Goal: Task Accomplishment & Management: Manage account settings

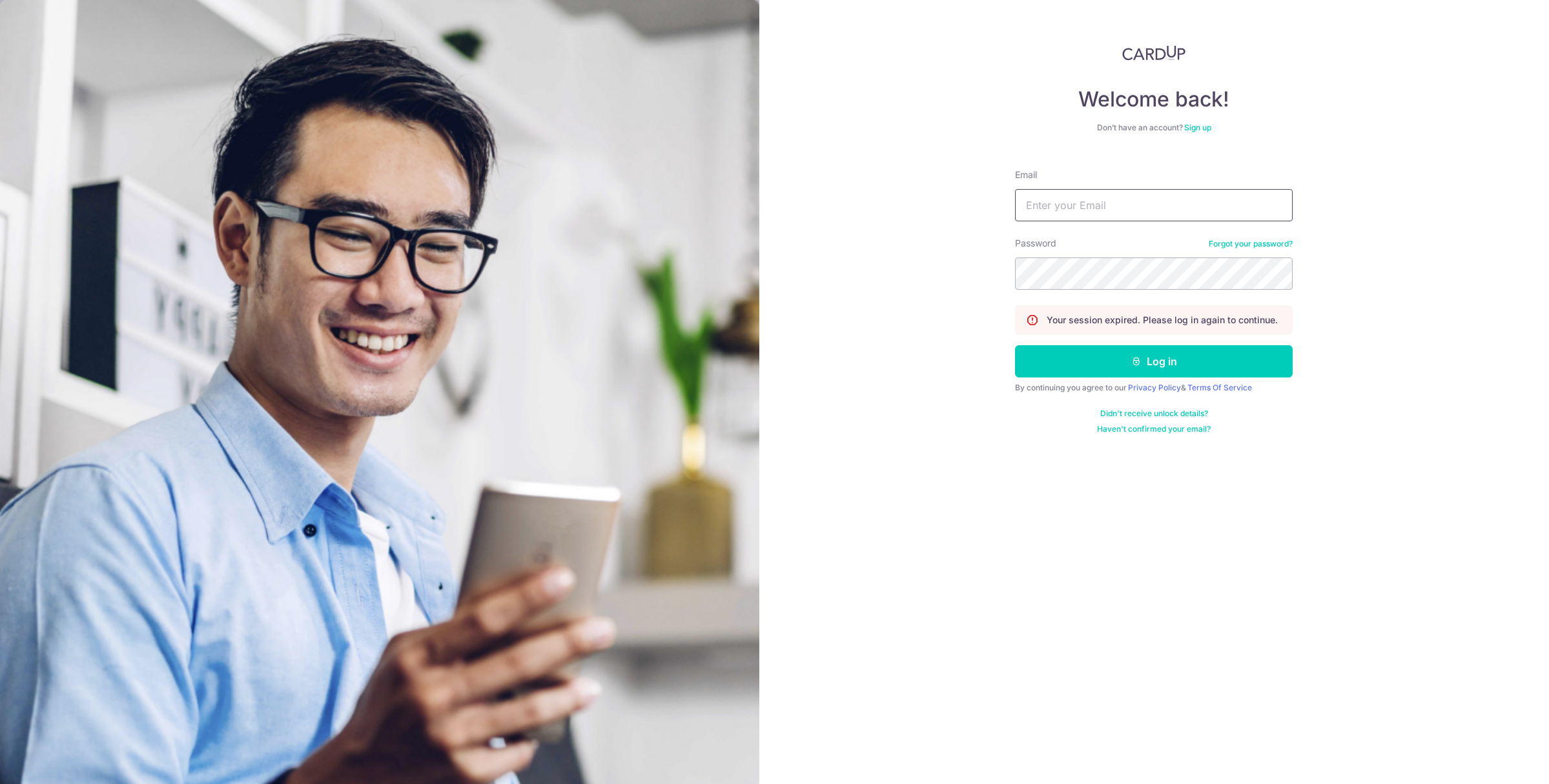
click at [1122, 201] on input "Email" at bounding box center [1153, 205] width 278 height 32
type input "[PERSON_NAME][EMAIL_ADDRESS][DOMAIN_NAME]"
click at [1015, 345] on button "Log in" at bounding box center [1153, 361] width 278 height 32
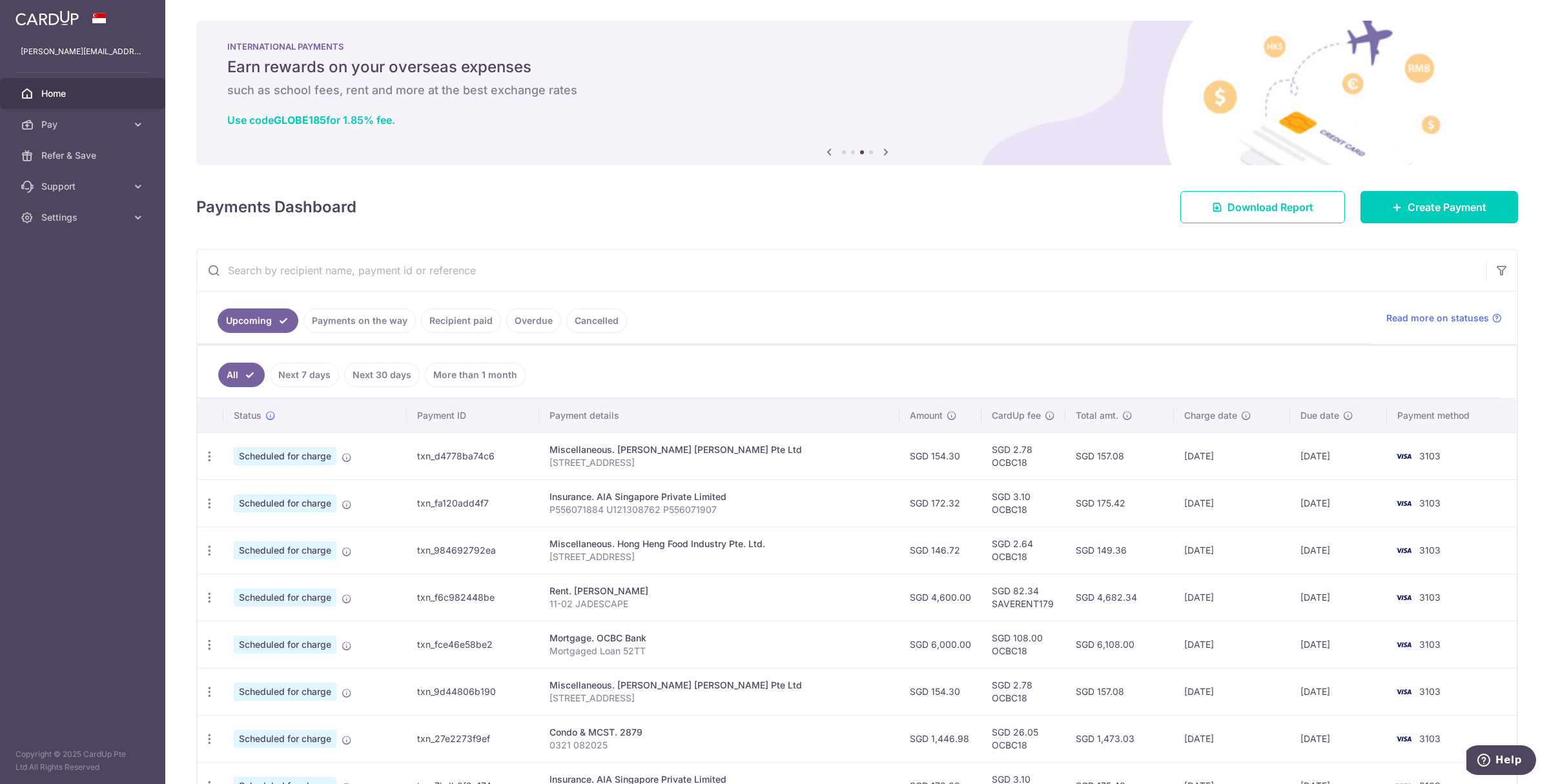
click at [382, 318] on link "Payments on the way" at bounding box center [359, 321] width 113 height 25
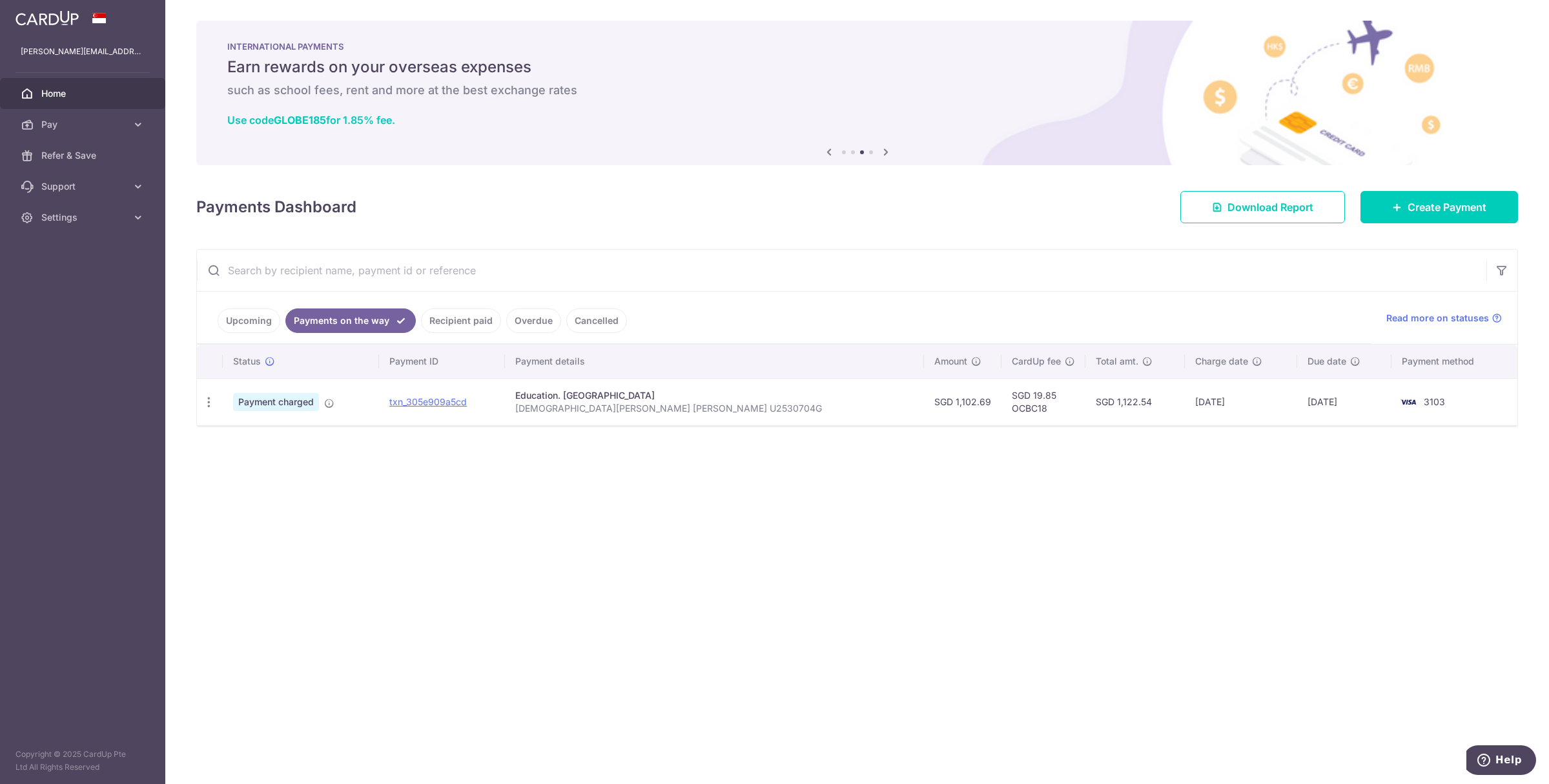
click at [457, 321] on link "Recipient paid" at bounding box center [461, 321] width 80 height 25
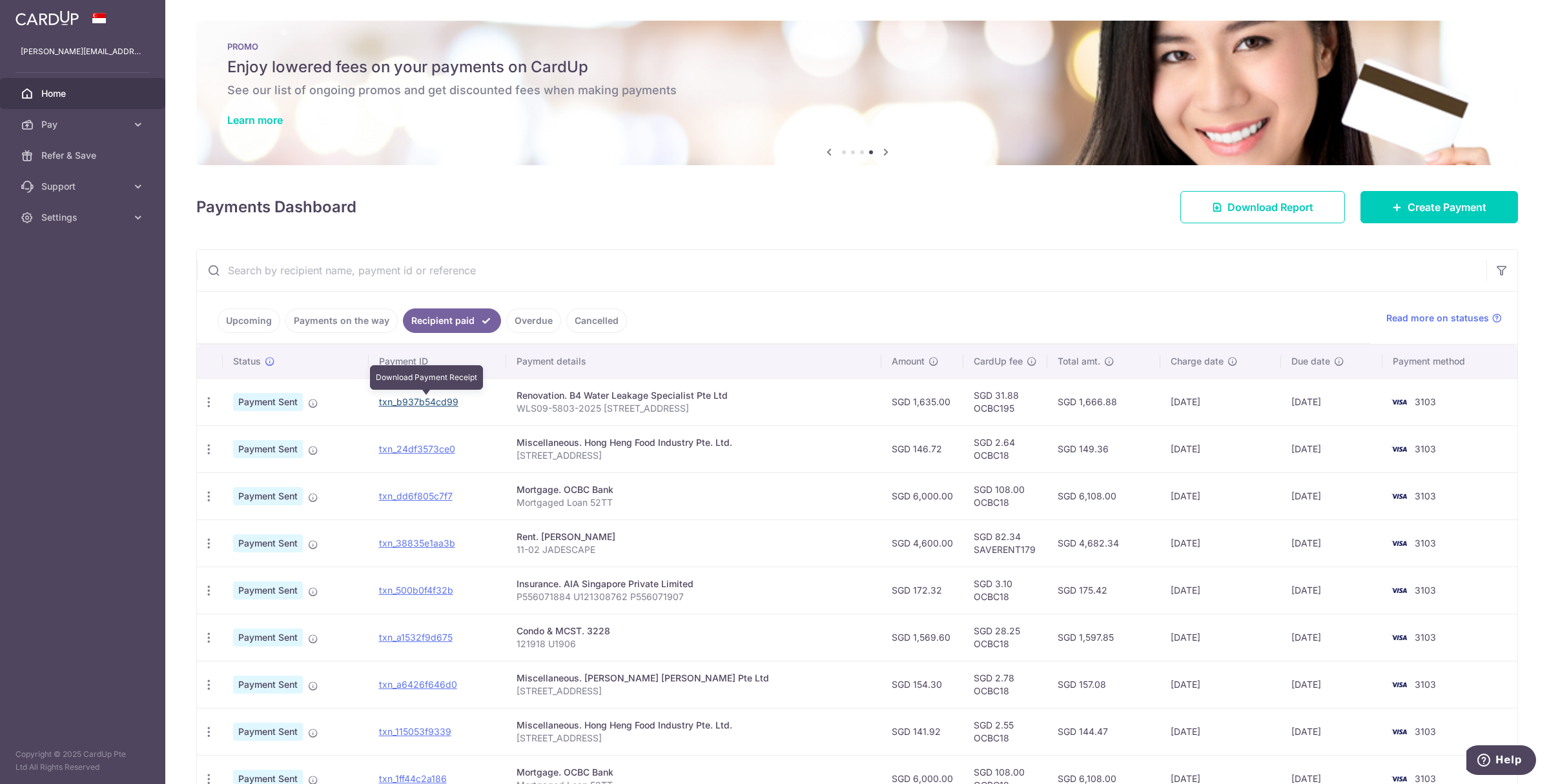
click at [434, 404] on link "txn_b937b54cd99" at bounding box center [419, 402] width 80 height 11
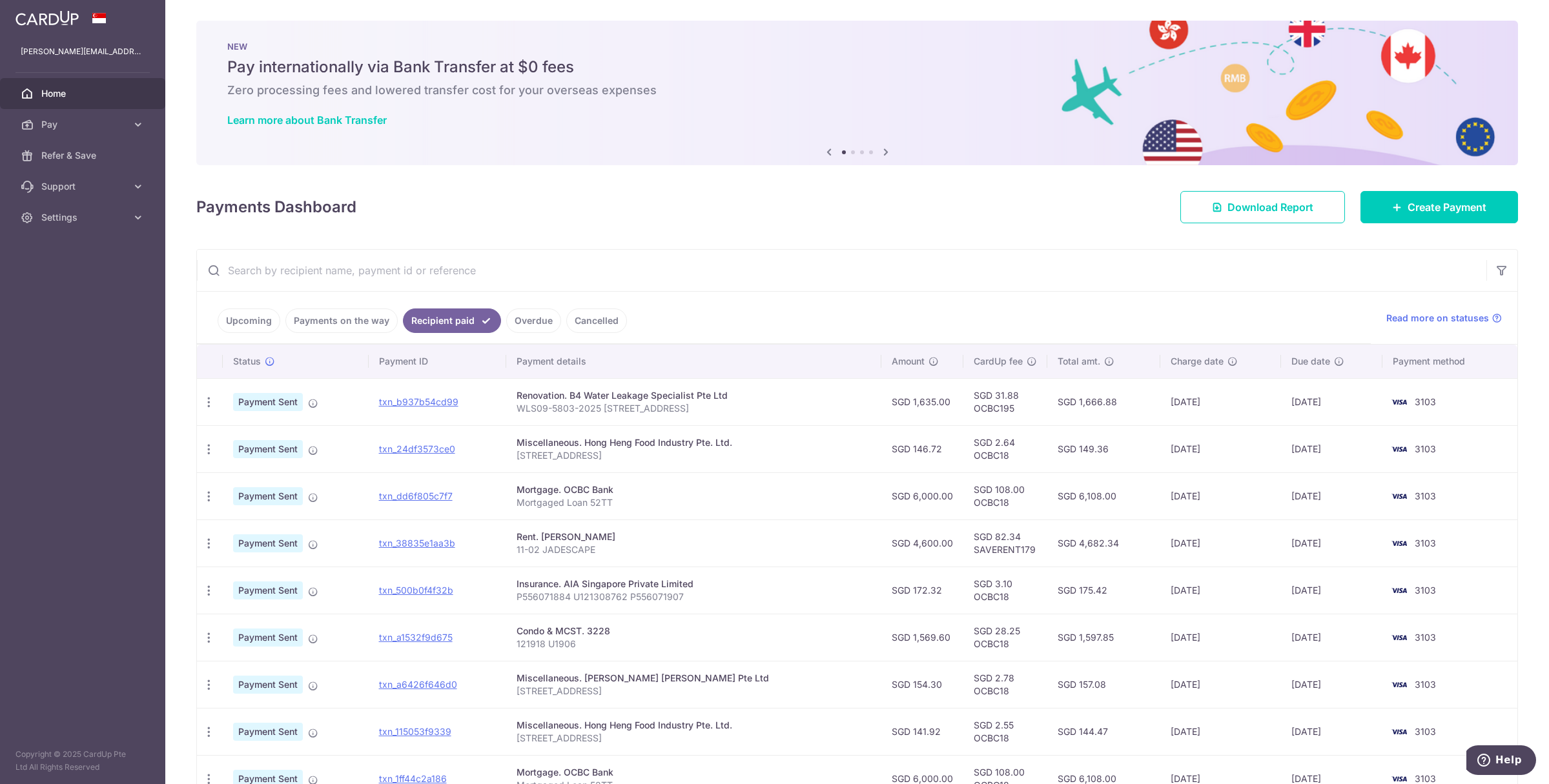
drag, startPoint x: 113, startPoint y: 355, endPoint x: 228, endPoint y: 204, distance: 189.8
click at [113, 355] on aside "[PERSON_NAME][EMAIL_ADDRESS][DOMAIN_NAME] Home Pay Payments Recipients Cards Re…" at bounding box center [82, 392] width 165 height 784
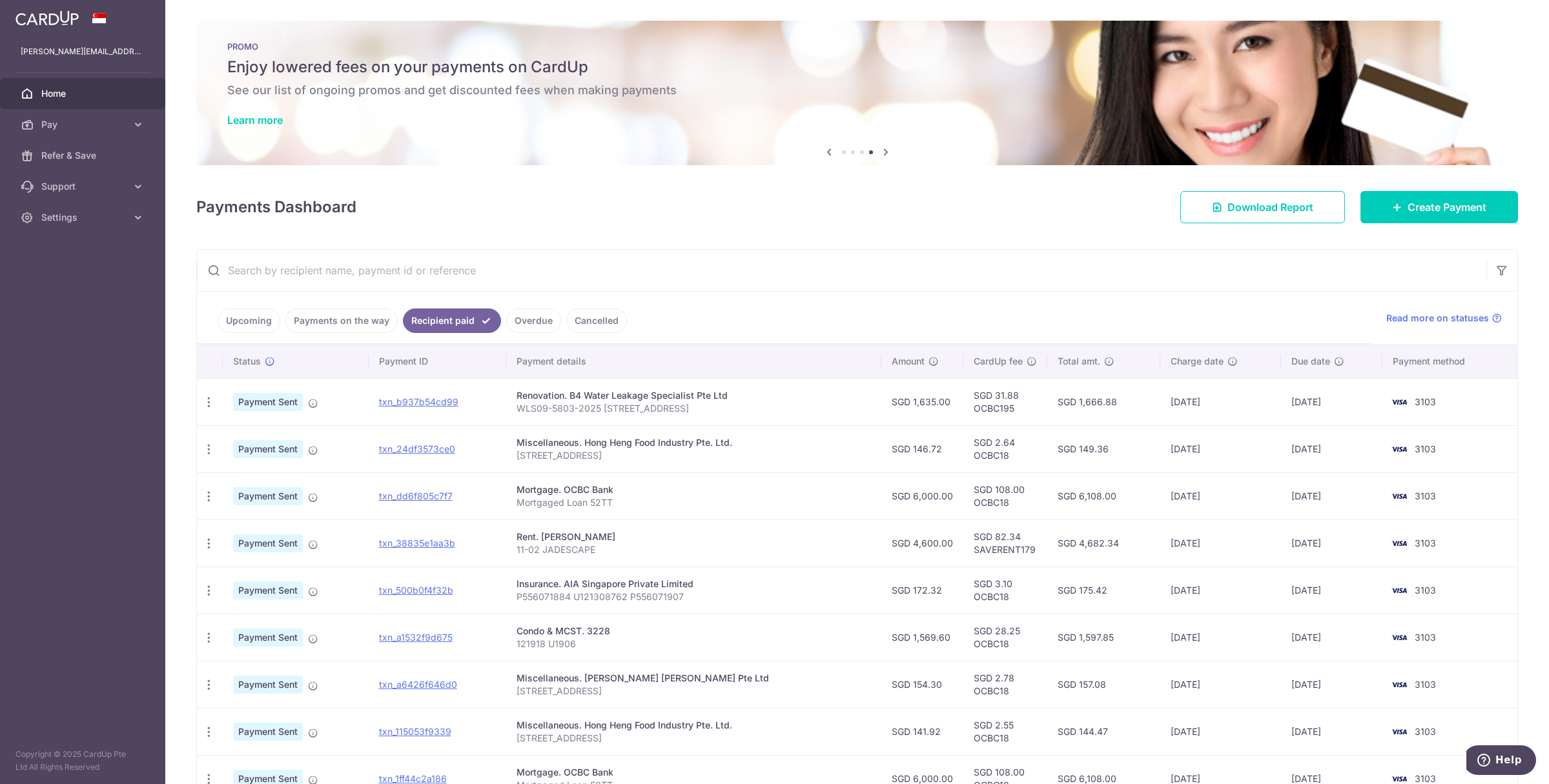
click at [327, 322] on link "Payments on the way" at bounding box center [342, 321] width 113 height 25
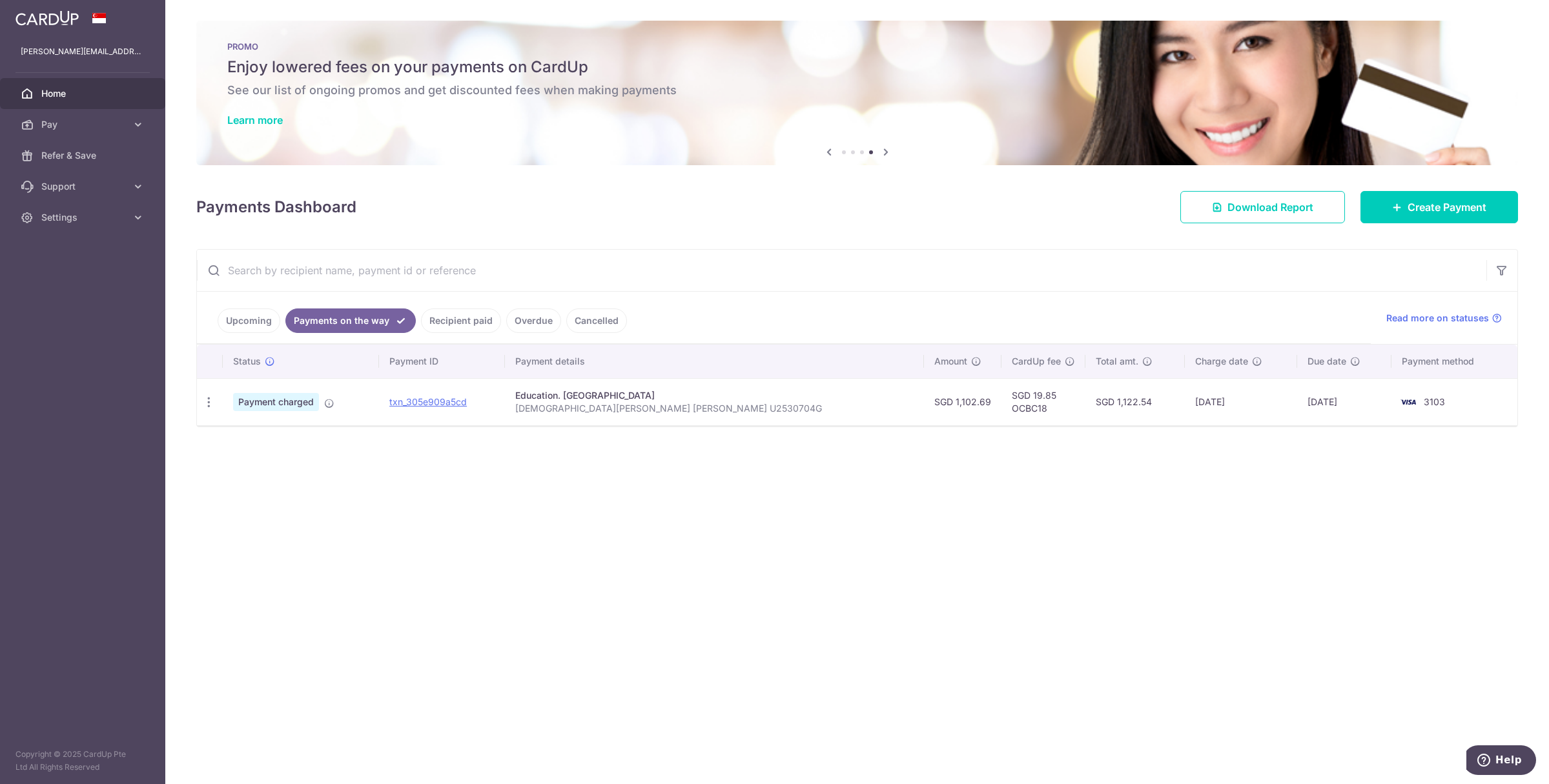
click at [425, 321] on link "Recipient paid" at bounding box center [461, 321] width 80 height 25
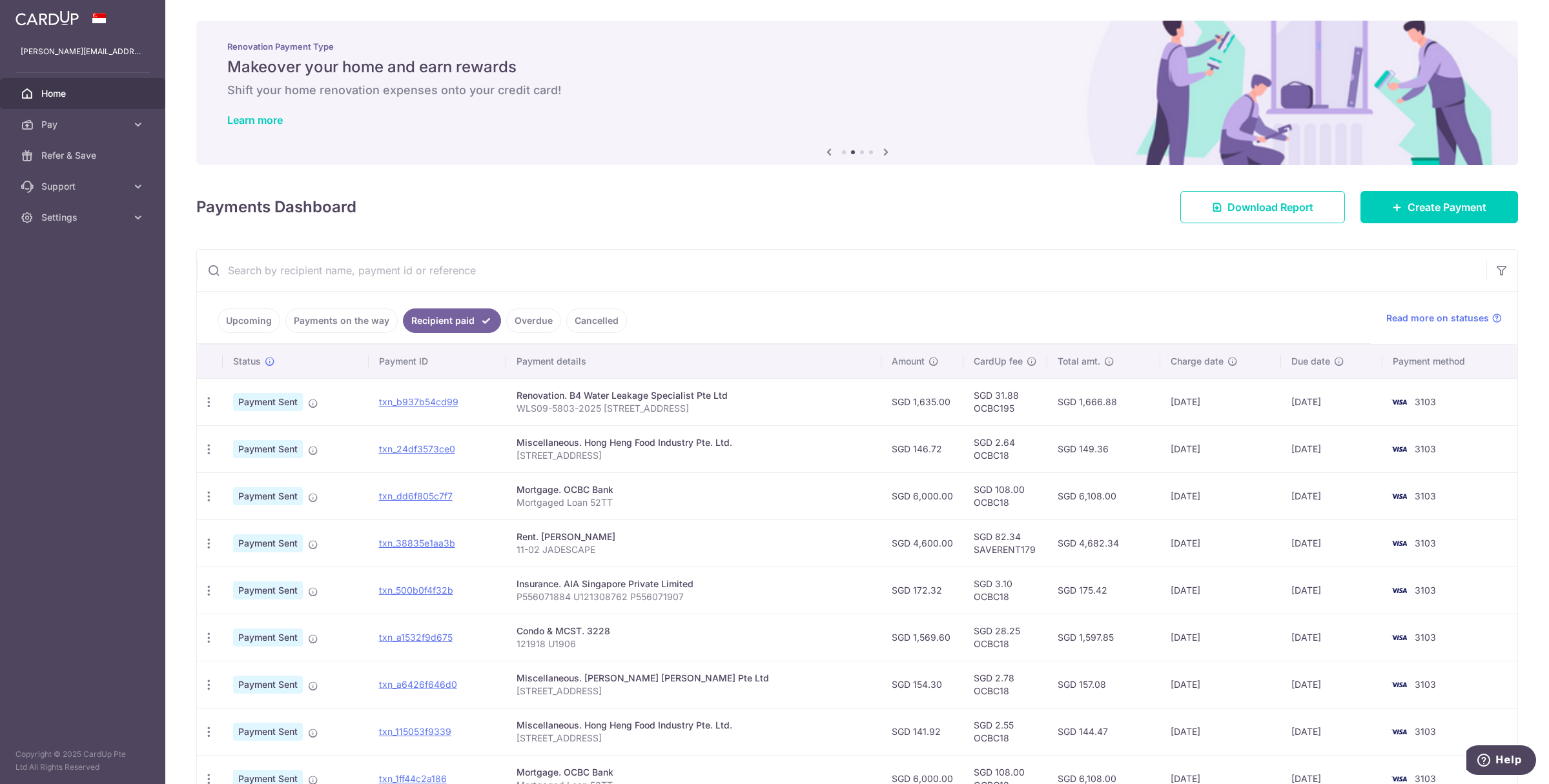
click at [248, 318] on link "Upcoming" at bounding box center [249, 321] width 62 height 25
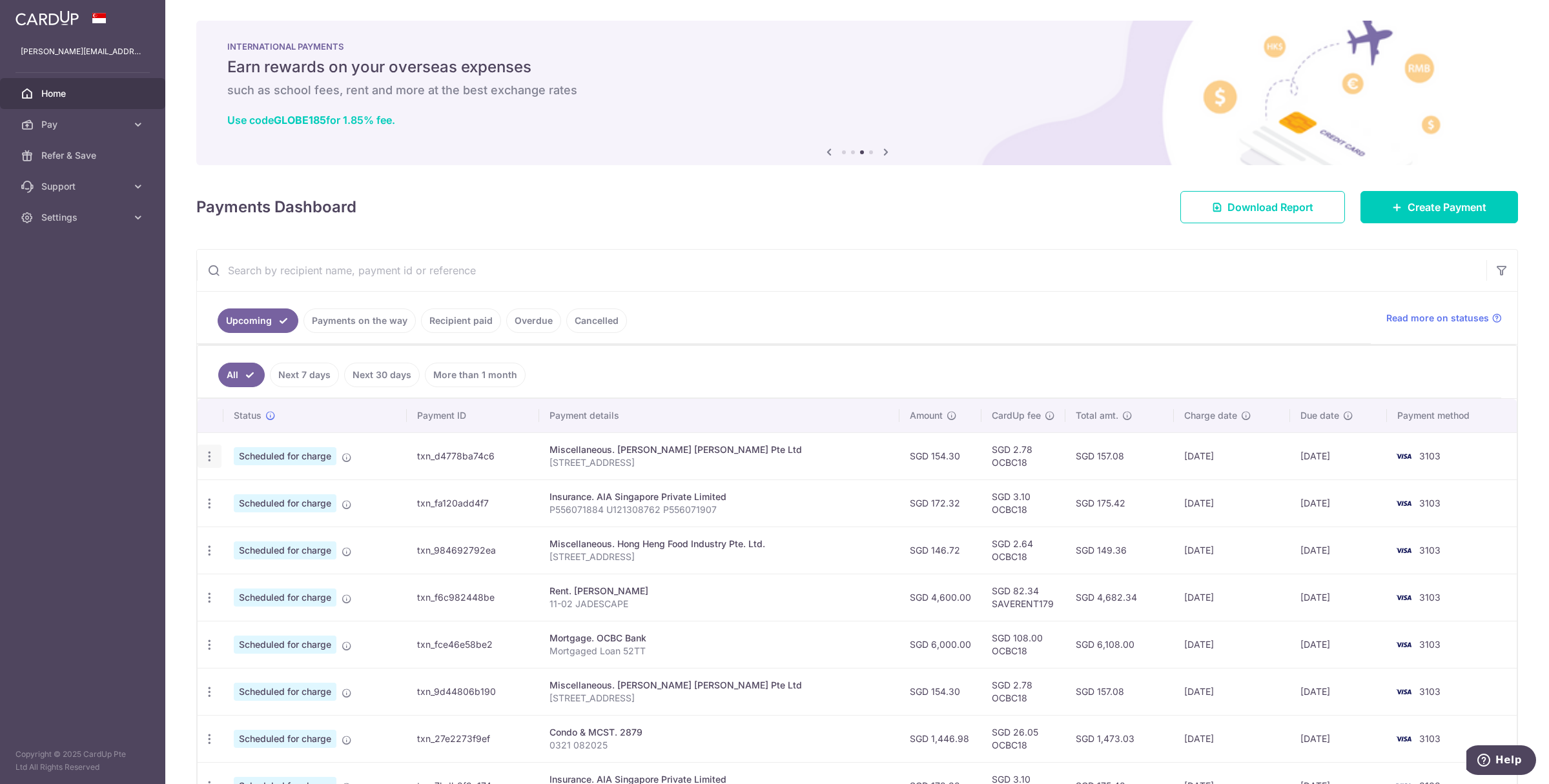
click at [211, 454] on icon "button" at bounding box center [209, 456] width 14 height 14
click at [256, 493] on span "Update payment" at bounding box center [278, 492] width 88 height 16
radio input "true"
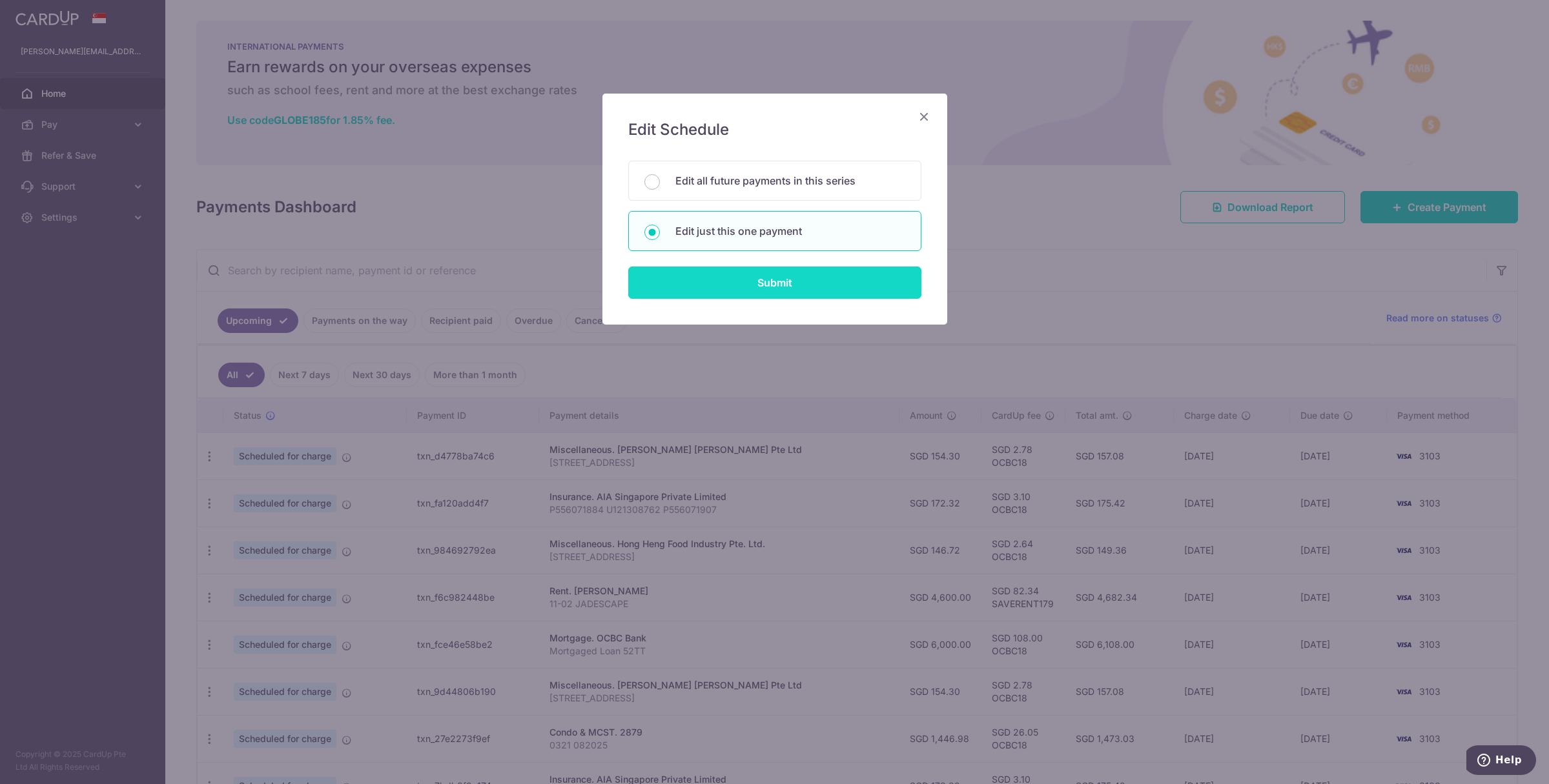
click at [744, 278] on input "Submit" at bounding box center [775, 282] width 293 height 32
radio input "true"
type input "154.30"
type input "[DATE]"
type input "[STREET_ADDRESS]"
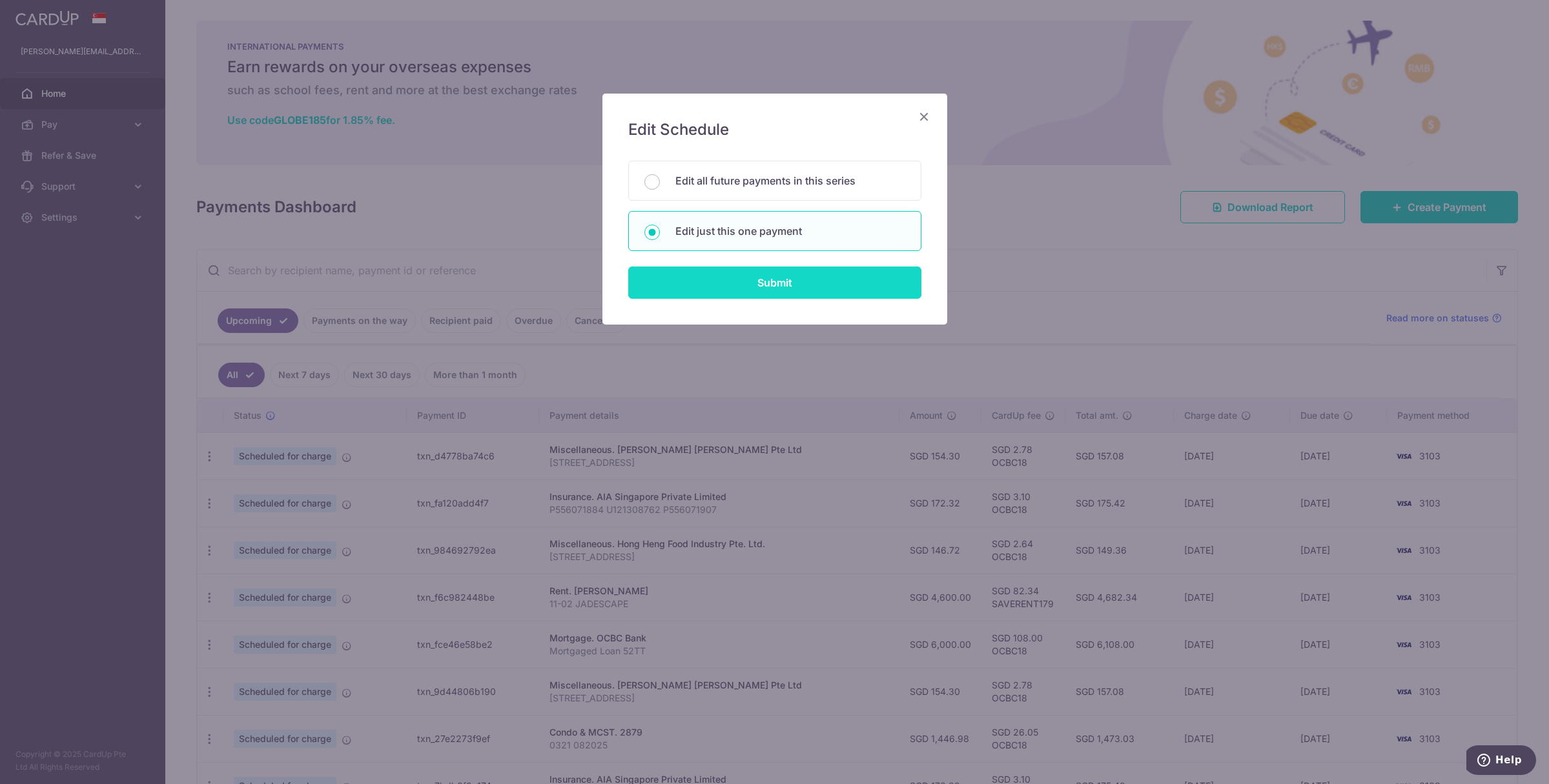
type input "OCBC18"
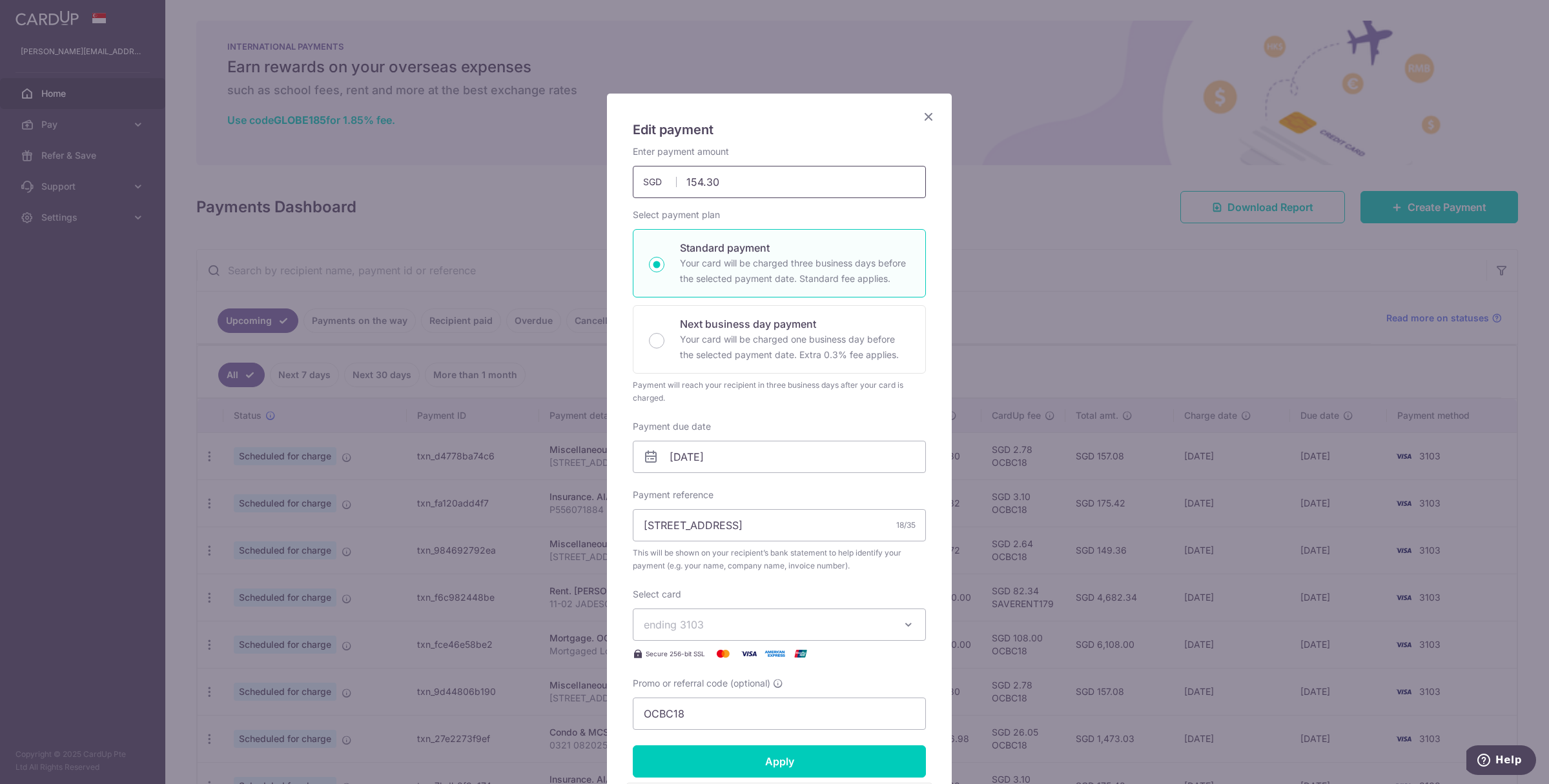
drag, startPoint x: 736, startPoint y: 184, endPoint x: 612, endPoint y: 168, distance: 125.0
click at [612, 168] on div "Edit payment By clicking apply, you will make changes to all payments to [PERSO…" at bounding box center [780, 523] width 344 height 859
type input "181.80"
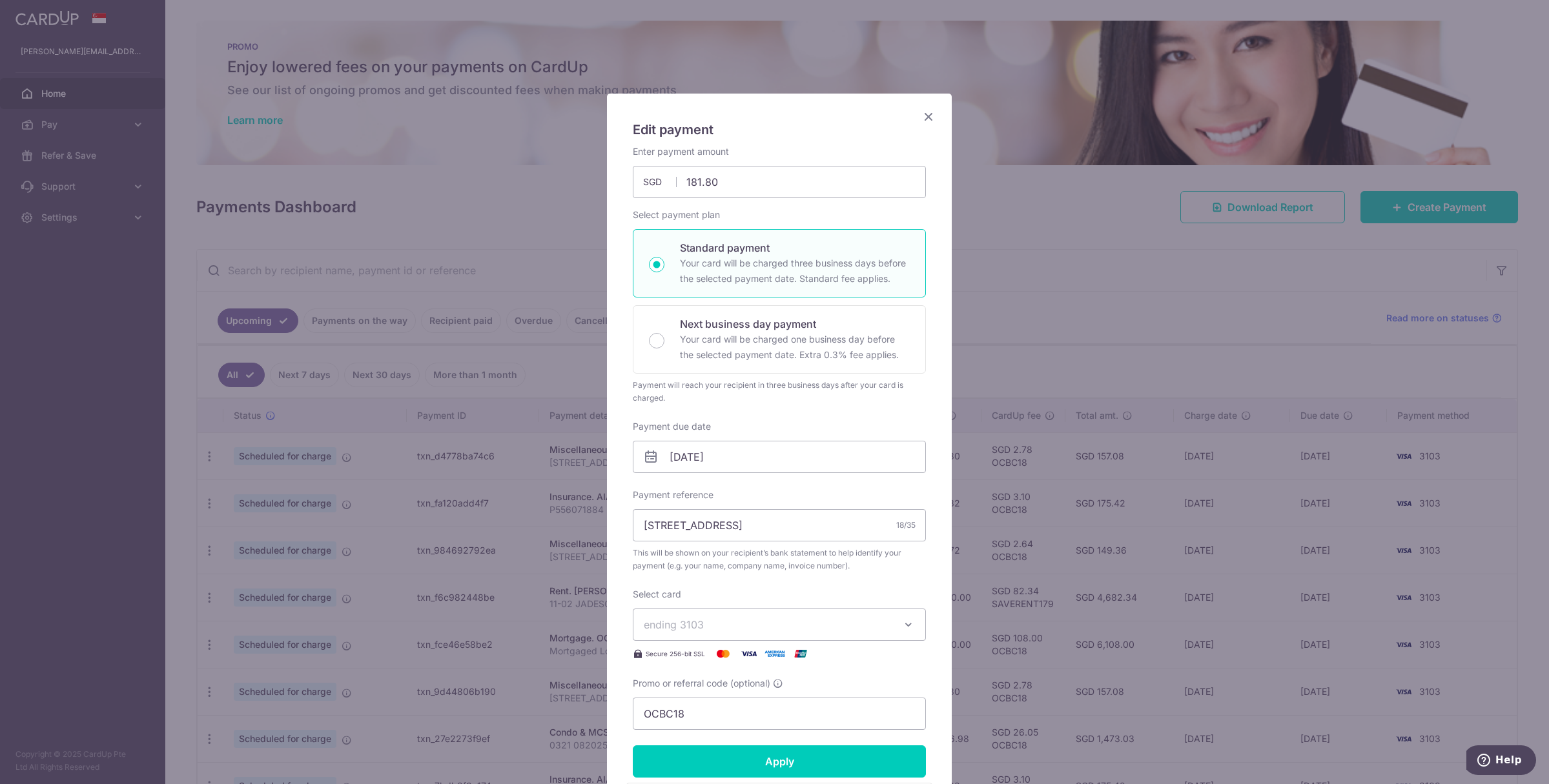
click at [710, 627] on span "ending 3103" at bounding box center [768, 625] width 248 height 16
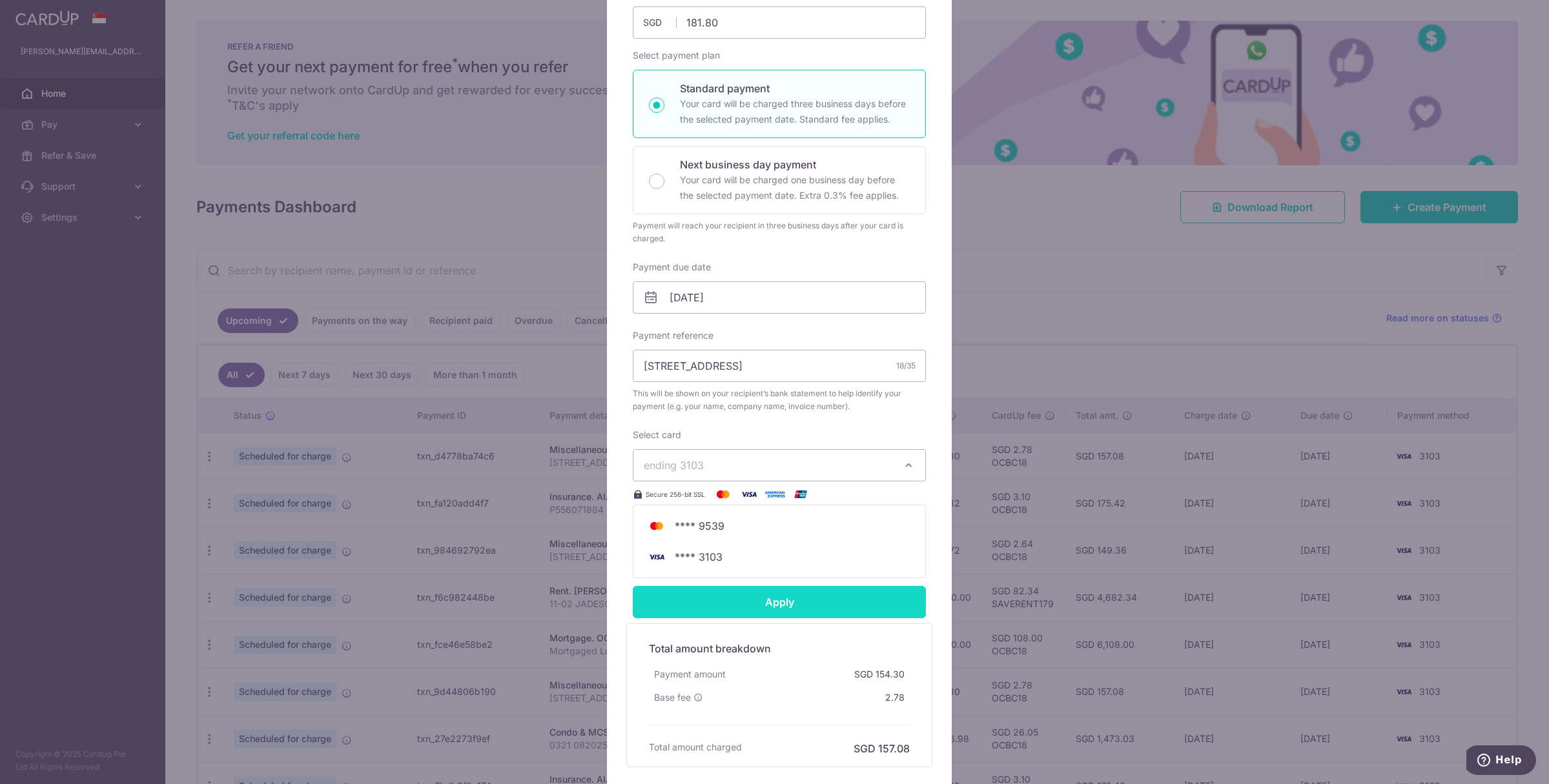
scroll to position [262, 0]
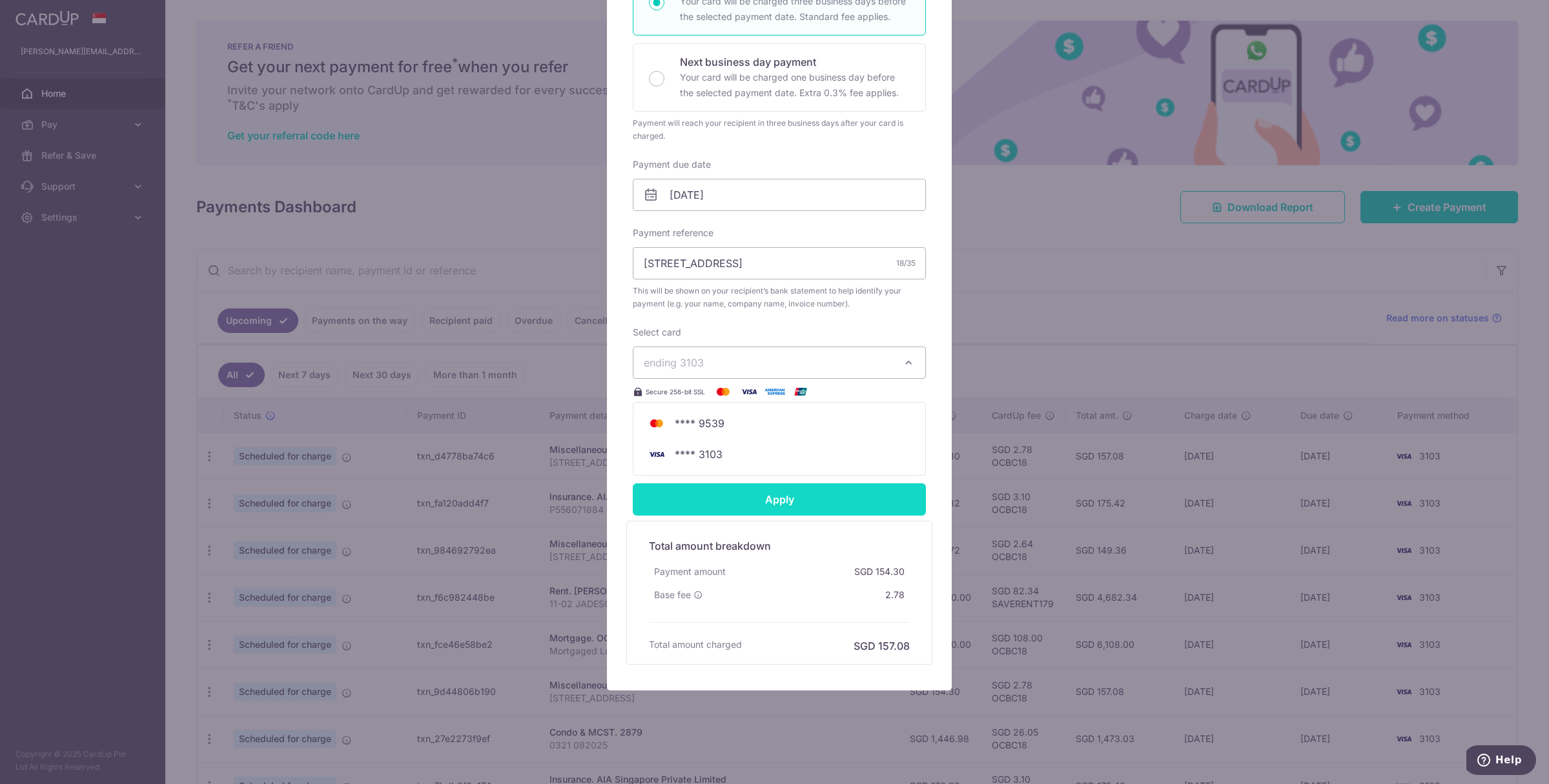
click at [773, 494] on input "Apply" at bounding box center [780, 499] width 293 height 32
type input "Successfully Applied"
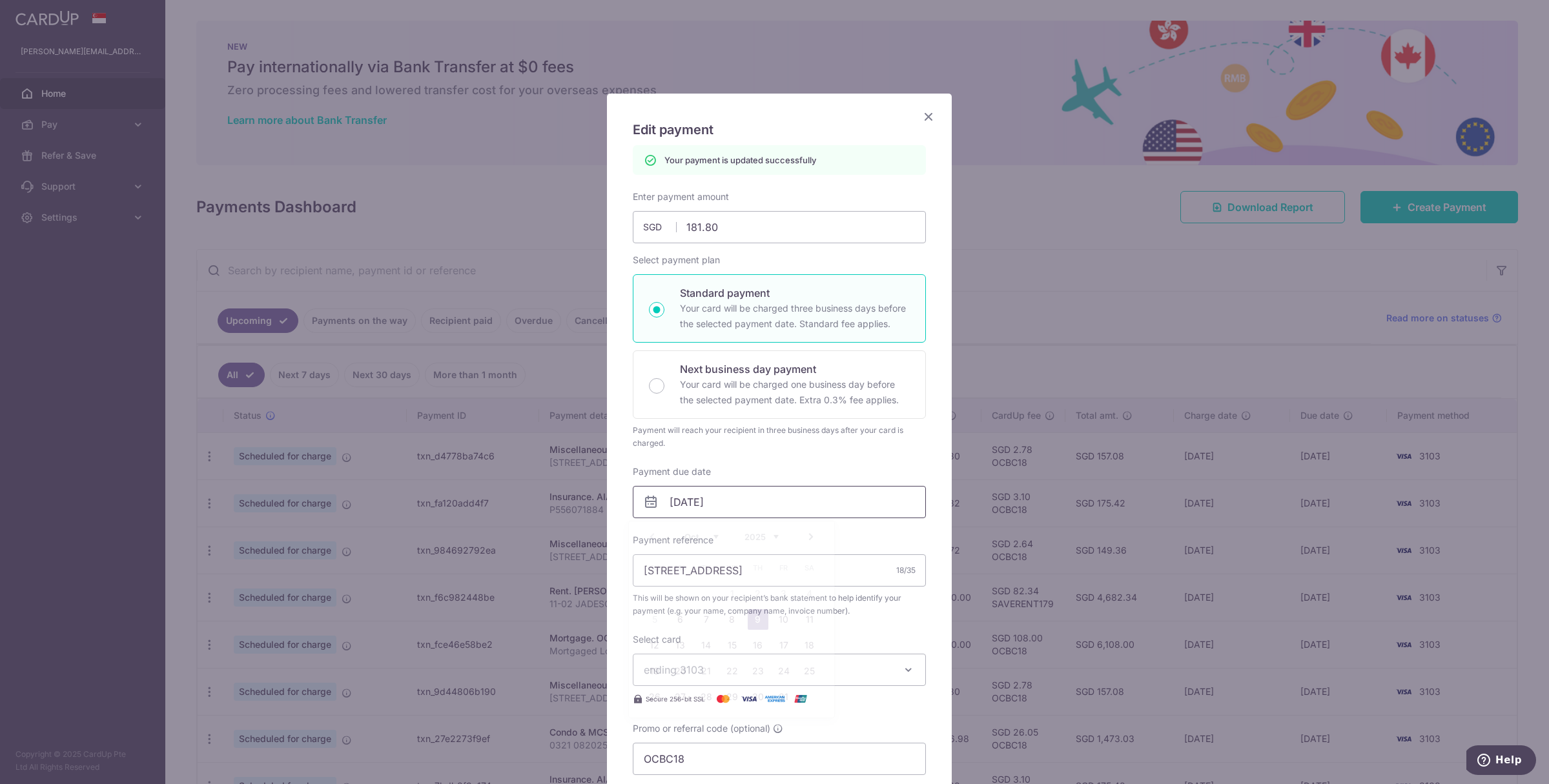
click at [676, 503] on input "[DATE]" at bounding box center [780, 502] width 293 height 32
click at [675, 619] on link "6" at bounding box center [681, 619] width 21 height 21
type input "[DATE]"
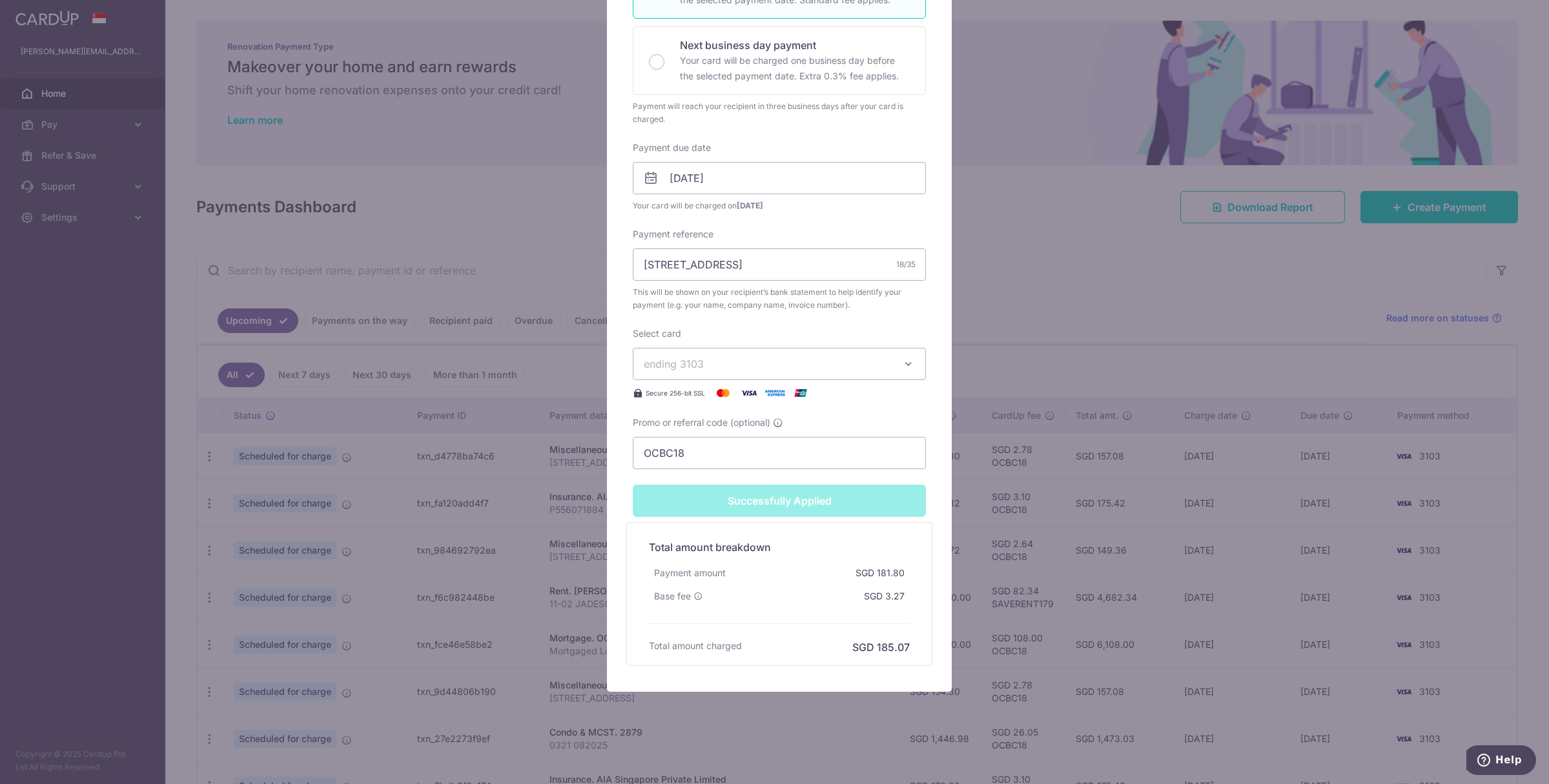
scroll to position [325, 0]
click at [710, 454] on input "OCBC18" at bounding box center [780, 452] width 293 height 32
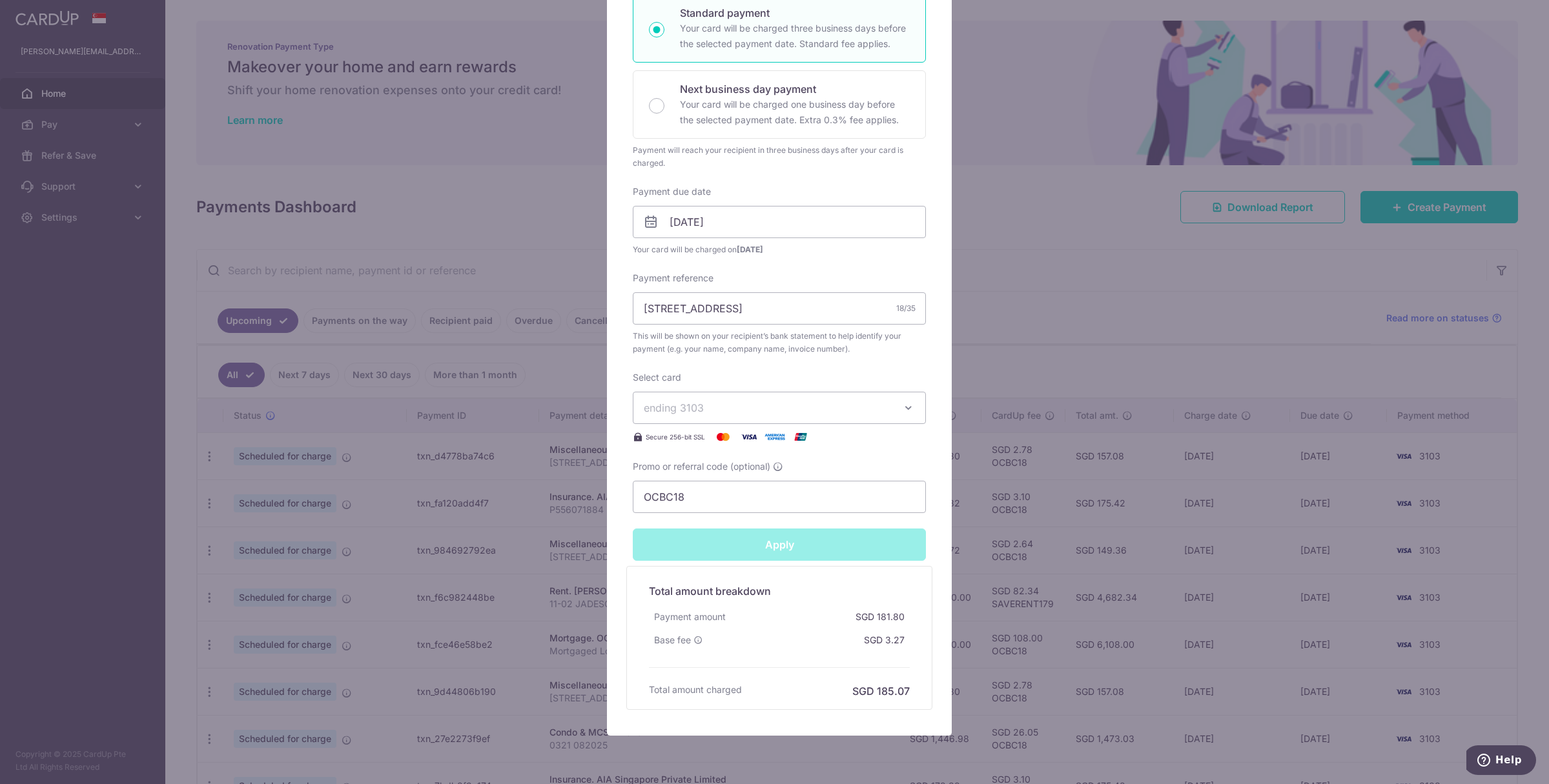
click at [723, 528] on div "Apply" at bounding box center [779, 544] width 309 height 32
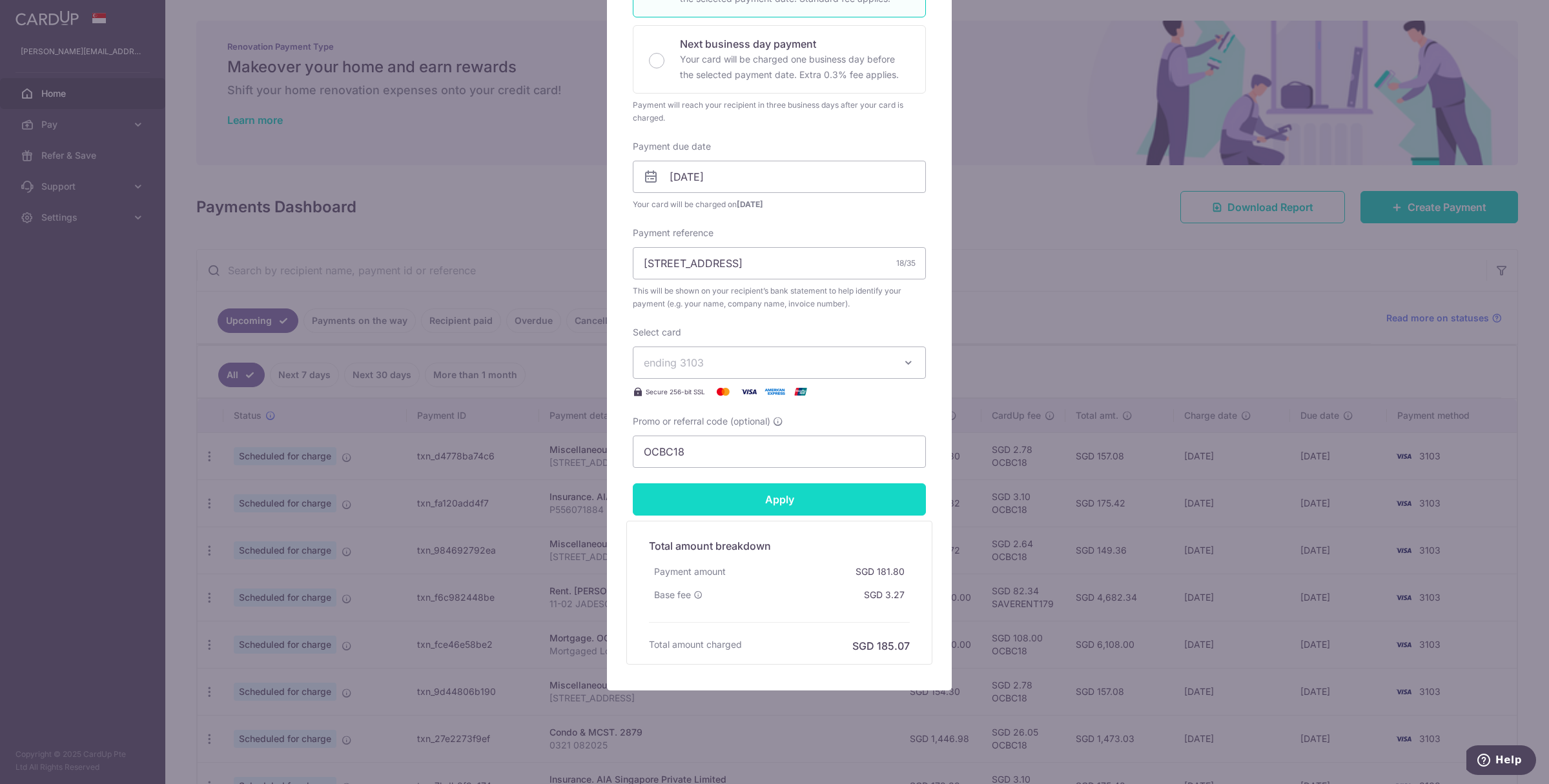
click at [782, 504] on input "Apply" at bounding box center [780, 499] width 293 height 32
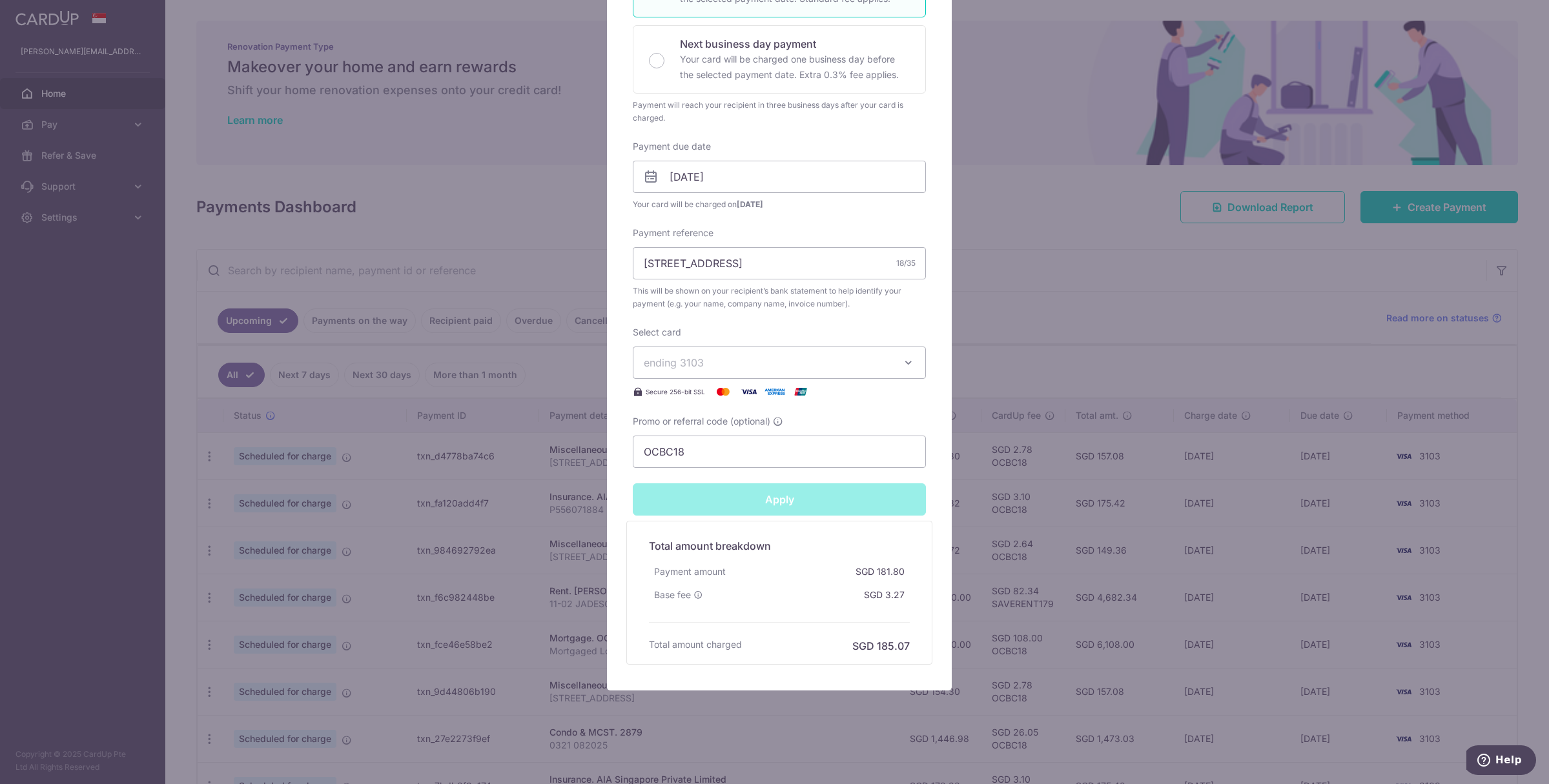
type input "Successfully Applied"
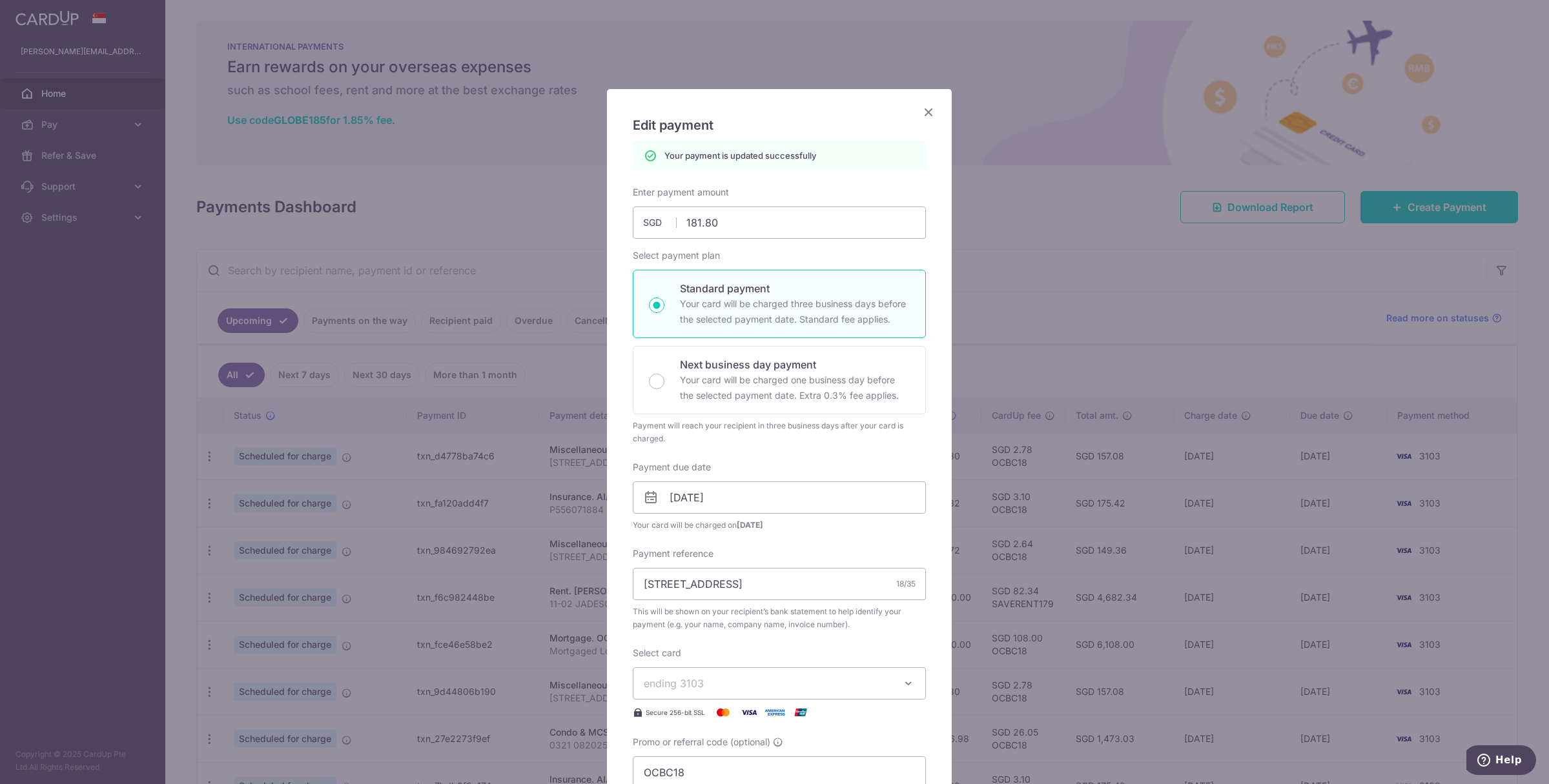
scroll to position [0, 0]
drag, startPoint x: 926, startPoint y: 114, endPoint x: 861, endPoint y: 146, distance: 72.4
click at [926, 114] on icon "Close" at bounding box center [928, 116] width 16 height 16
